Goal: Transaction & Acquisition: Purchase product/service

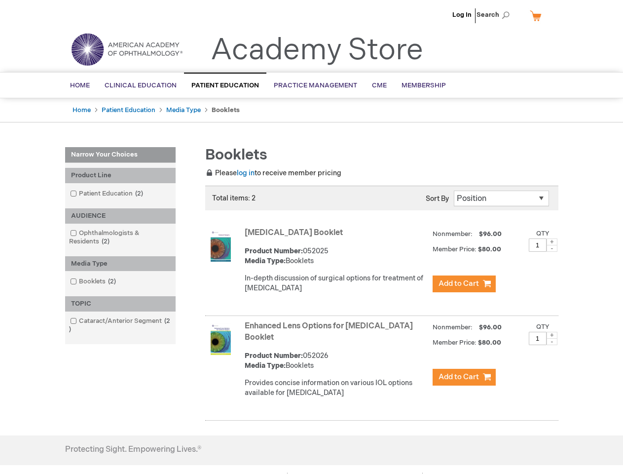
click at [496, 15] on span "Search" at bounding box center [495, 15] width 37 height 20
click at [120, 175] on div "Product Line" at bounding box center [120, 175] width 110 height 15
click at [120, 216] on div "AUDIENCE" at bounding box center [120, 215] width 110 height 15
click at [120, 263] on div "Media Type" at bounding box center [120, 263] width 110 height 15
click at [120, 303] on div "TOPIC" at bounding box center [120, 303] width 110 height 15
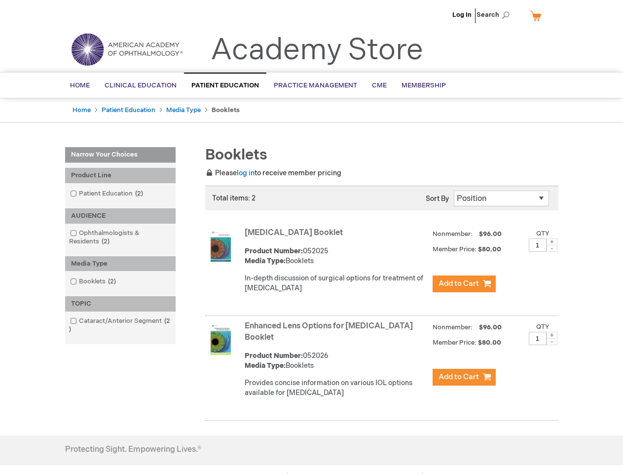
click at [552, 242] on span at bounding box center [552, 241] width 11 height 7
click at [552, 248] on span at bounding box center [552, 248] width 11 height 7
type input "1"
click at [552, 335] on span at bounding box center [552, 334] width 11 height 7
click at [552, 341] on span at bounding box center [552, 341] width 11 height 7
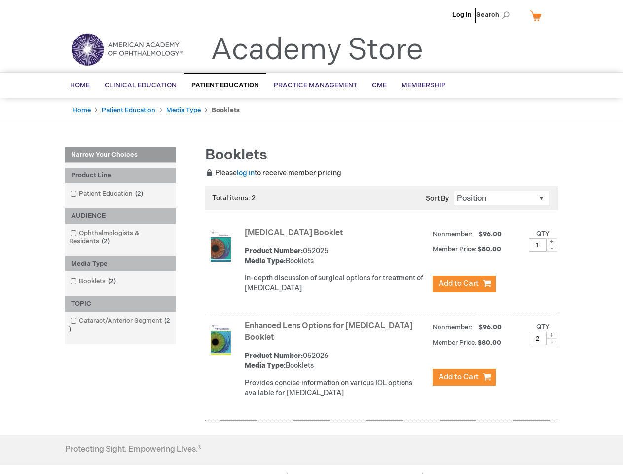
type input "1"
